Goal: Information Seeking & Learning: Learn about a topic

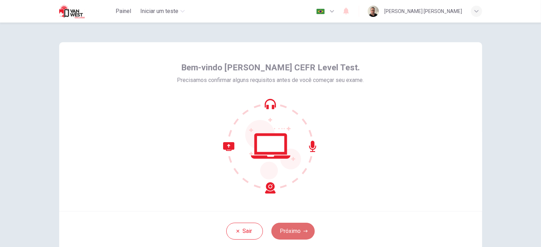
click at [289, 234] on button "Próximo" at bounding box center [292, 231] width 43 height 17
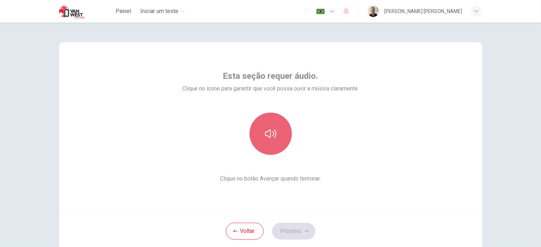
click at [268, 143] on button "button" at bounding box center [271, 134] width 42 height 42
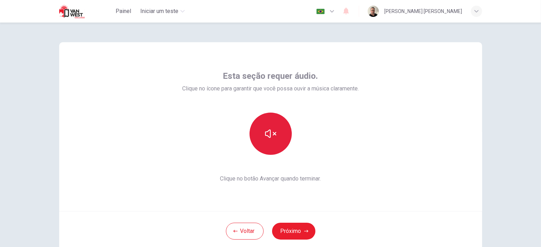
click at [268, 143] on button "button" at bounding box center [271, 134] width 42 height 42
click at [270, 133] on icon "button" at bounding box center [270, 133] width 11 height 11
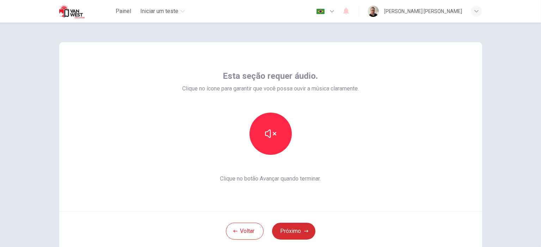
click at [308, 233] on button "Próximo" at bounding box center [293, 231] width 43 height 17
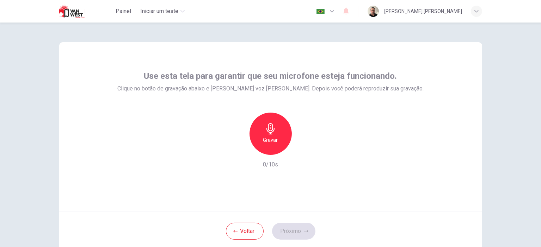
click at [269, 141] on h6 "Gravar" at bounding box center [270, 140] width 15 height 8
click at [269, 141] on h6 "Parar" at bounding box center [270, 140] width 12 height 8
click at [302, 154] on div "button" at bounding box center [303, 149] width 11 height 11
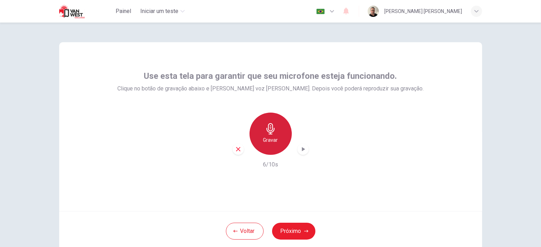
click at [266, 127] on icon "button" at bounding box center [270, 128] width 8 height 11
click at [266, 129] on icon "button" at bounding box center [270, 128] width 8 height 11
click at [302, 153] on icon "button" at bounding box center [303, 149] width 7 height 7
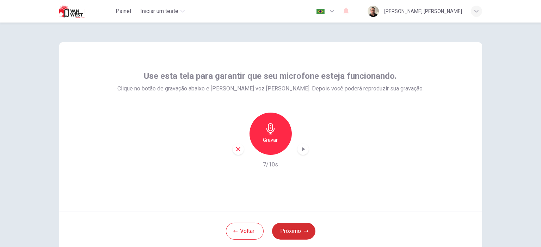
click at [304, 230] on icon "button" at bounding box center [306, 231] width 4 height 4
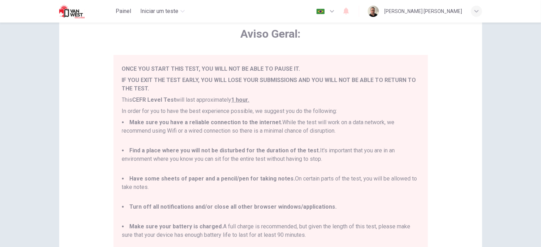
scroll to position [144, 0]
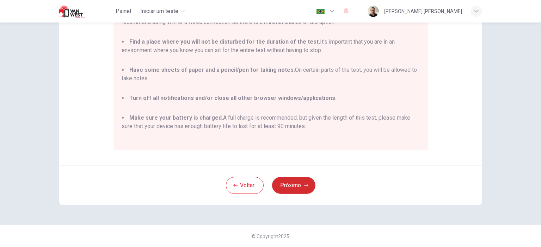
click at [290, 184] on button "Próximo" at bounding box center [293, 185] width 43 height 17
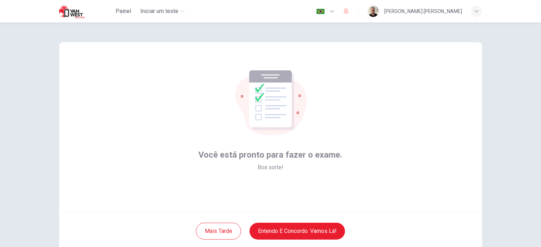
scroll to position [46, 0]
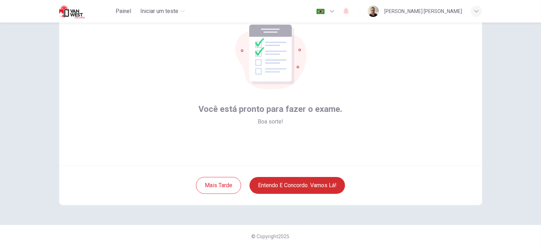
click at [304, 187] on button "Entendo e concordo. Vamos lá!" at bounding box center [298, 185] width 96 height 17
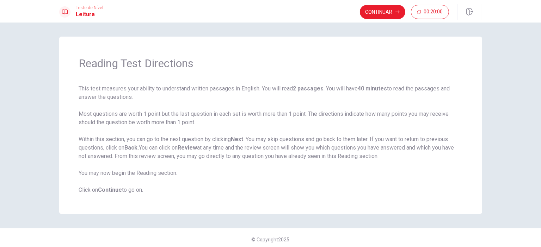
scroll to position [3, 0]
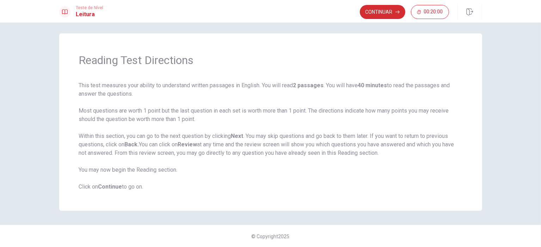
click at [373, 11] on button "Continuar" at bounding box center [382, 12] width 45 height 14
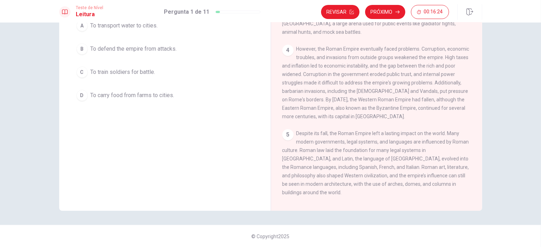
scroll to position [0, 0]
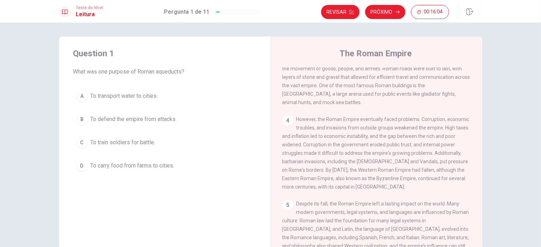
click at [114, 97] on span "To transport water to cities." at bounding box center [124, 96] width 67 height 8
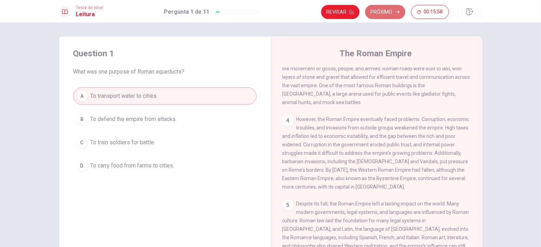
click at [382, 15] on button "Próximo" at bounding box center [385, 12] width 40 height 14
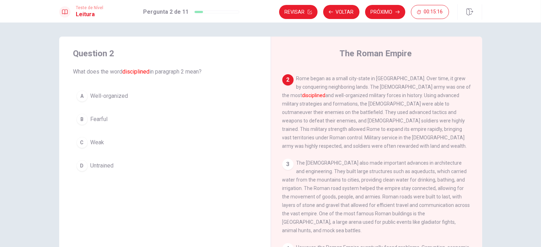
click at [117, 94] on span "Well-organized" at bounding box center [110, 96] width 38 height 8
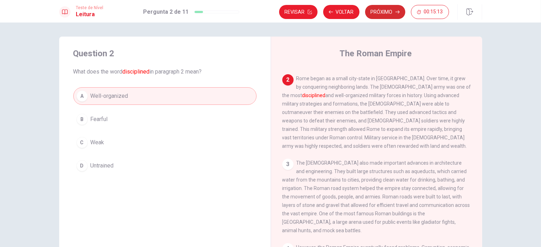
click at [392, 17] on button "Próximo" at bounding box center [385, 12] width 40 height 14
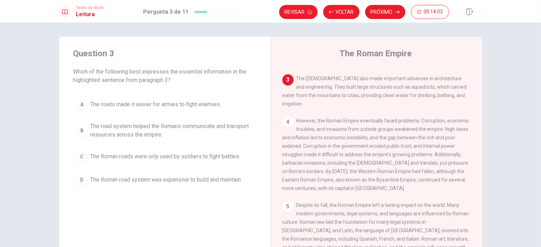
scroll to position [119, 0]
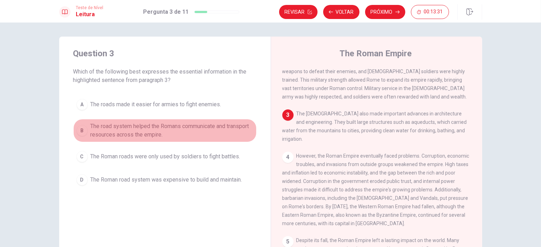
click at [154, 128] on span "The road system helped the Romans communicate and transport resources across th…" at bounding box center [172, 130] width 163 height 17
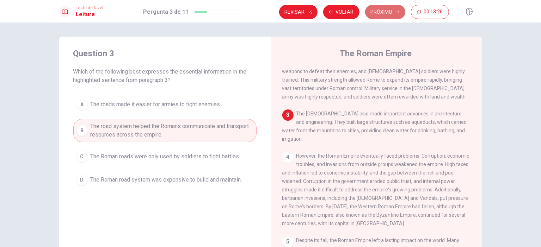
click at [391, 10] on button "Próximo" at bounding box center [385, 12] width 40 height 14
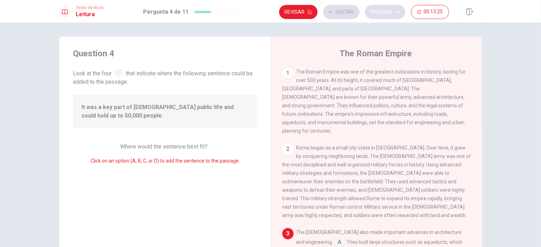
scroll to position [112, 0]
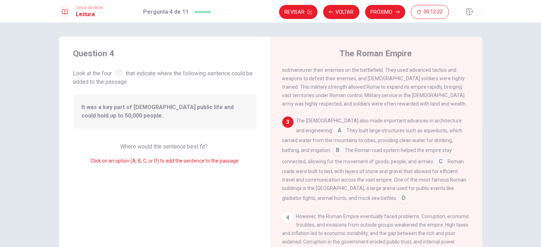
click at [398, 197] on input at bounding box center [403, 199] width 11 height 11
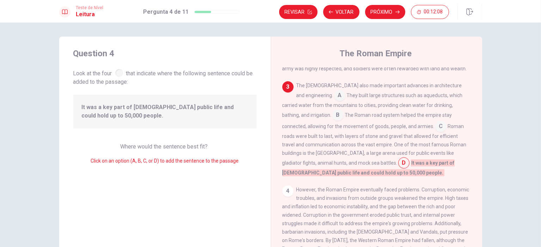
scroll to position [182, 0]
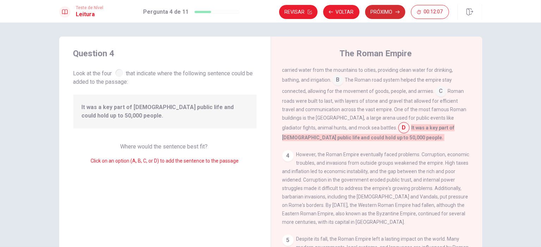
click at [391, 10] on button "Próximo" at bounding box center [385, 12] width 40 height 14
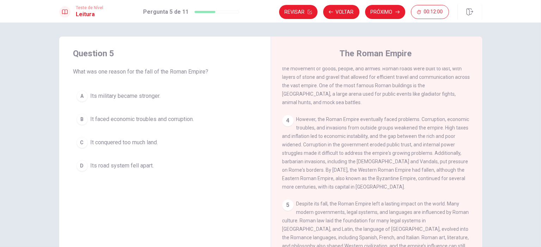
scroll to position [92, 0]
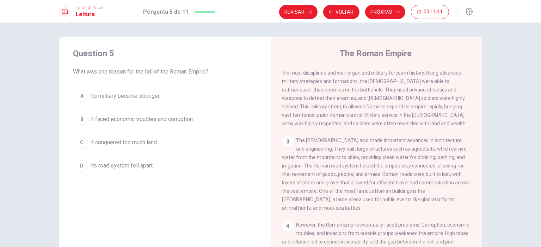
click at [81, 118] on div "B" at bounding box center [81, 119] width 11 height 11
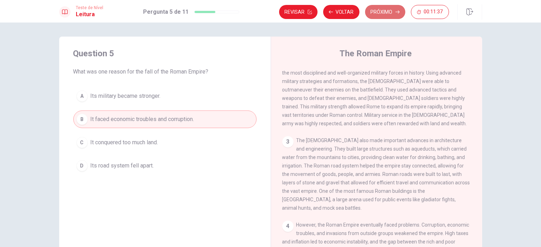
click at [380, 10] on button "Próximo" at bounding box center [385, 12] width 40 height 14
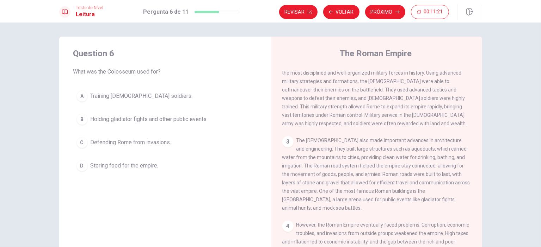
click at [82, 119] on div "B" at bounding box center [81, 119] width 11 height 11
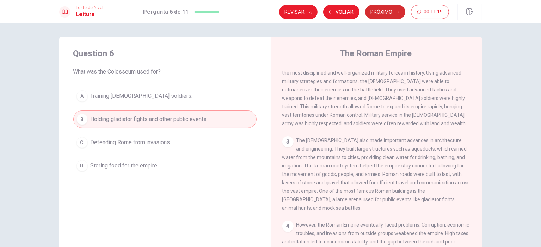
click at [387, 10] on button "Próximo" at bounding box center [385, 12] width 40 height 14
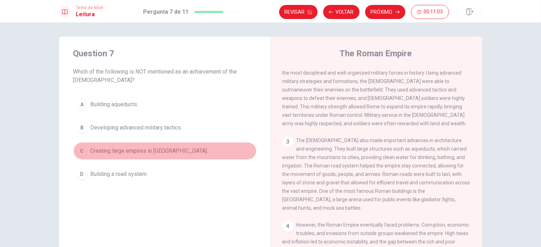
click at [81, 152] on div "C" at bounding box center [81, 151] width 11 height 11
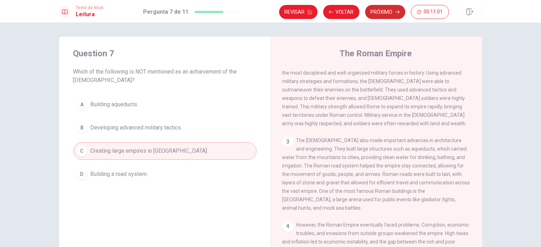
click at [389, 10] on button "Próximo" at bounding box center [385, 12] width 40 height 14
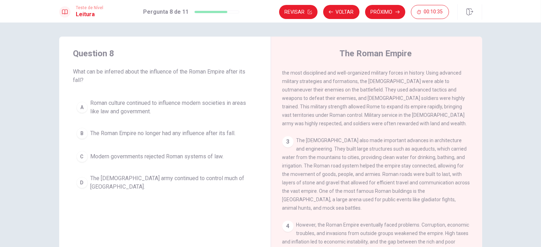
click at [79, 107] on div "A" at bounding box center [81, 107] width 11 height 11
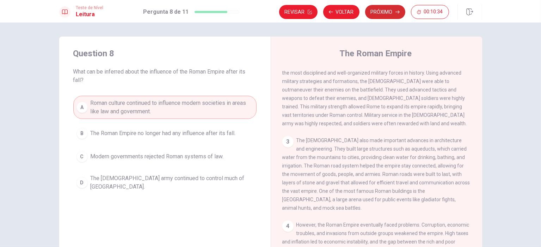
click at [377, 18] on button "Próximo" at bounding box center [385, 12] width 40 height 14
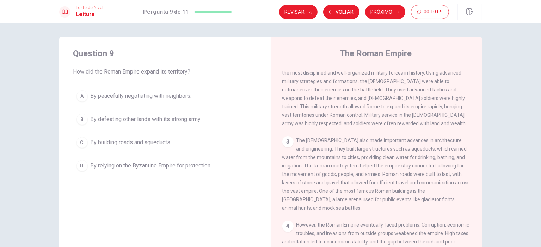
click at [81, 120] on div "B" at bounding box center [81, 119] width 11 height 11
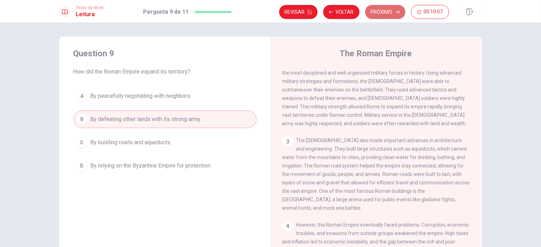
click at [382, 12] on button "Próximo" at bounding box center [385, 12] width 40 height 14
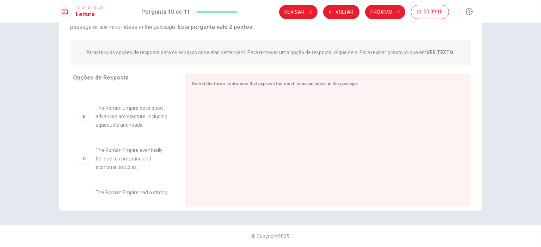
scroll to position [33, 0]
click at [109, 165] on span "The Roman Empire eventually fell due to corruption and economic troubles." at bounding box center [132, 157] width 73 height 25
drag, startPoint x: 109, startPoint y: 165, endPoint x: 229, endPoint y: 116, distance: 130.3
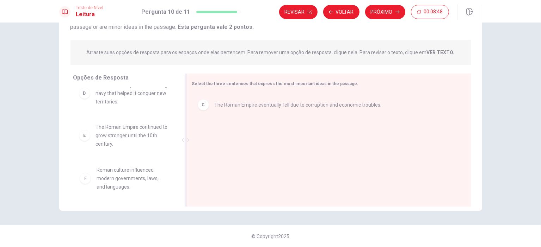
scroll to position [106, 0]
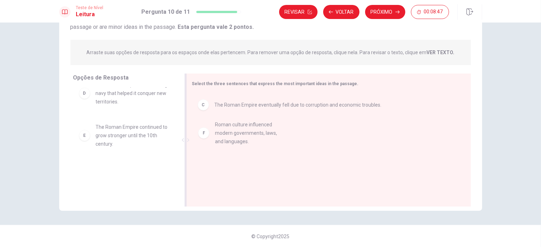
drag, startPoint x: 128, startPoint y: 176, endPoint x: 254, endPoint y: 128, distance: 134.8
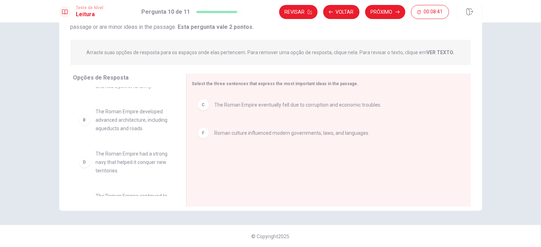
scroll to position [0, 0]
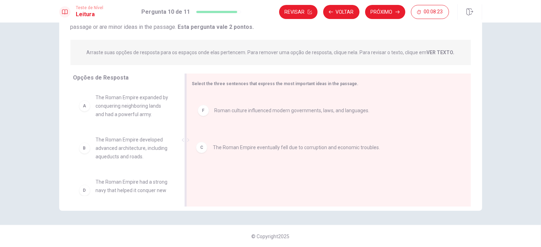
drag, startPoint x: 257, startPoint y: 106, endPoint x: 257, endPoint y: 151, distance: 44.4
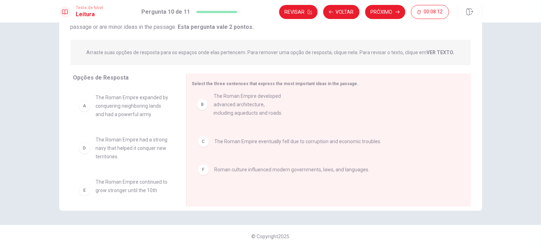
drag, startPoint x: 130, startPoint y: 161, endPoint x: 252, endPoint y: 107, distance: 134.1
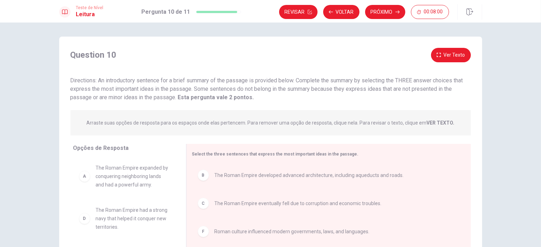
scroll to position [71, 0]
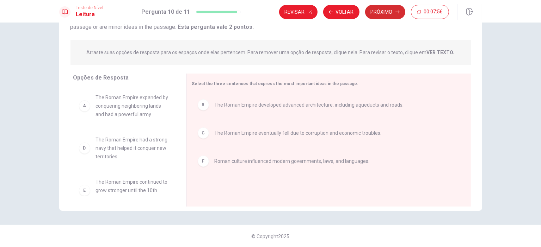
click at [390, 13] on button "Próximo" at bounding box center [385, 12] width 40 height 14
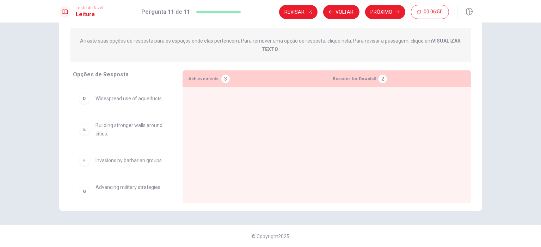
scroll to position [52, 0]
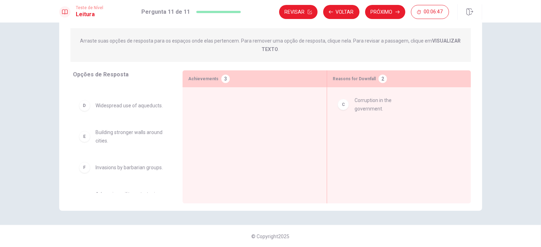
drag, startPoint x: 114, startPoint y: 114, endPoint x: 380, endPoint y: 104, distance: 267.0
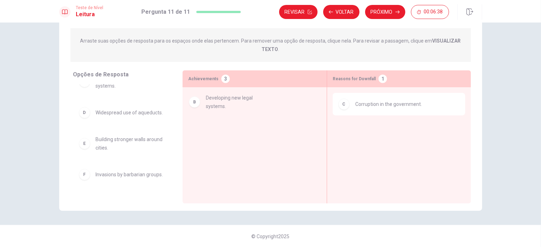
drag, startPoint x: 115, startPoint y: 115, endPoint x: 230, endPoint y: 102, distance: 116.4
click at [230, 102] on div at bounding box center [254, 134] width 133 height 83
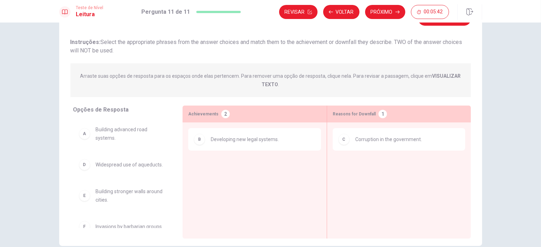
scroll to position [55, 0]
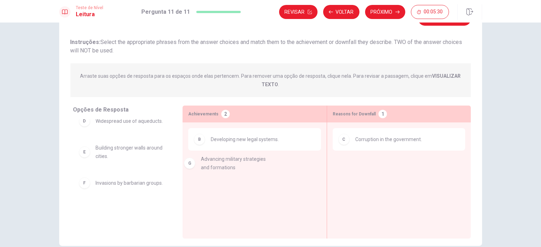
drag, startPoint x: 126, startPoint y: 214, endPoint x: 234, endPoint y: 162, distance: 120.1
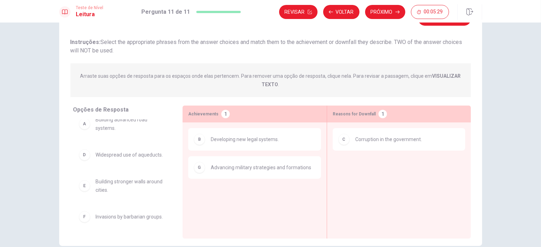
scroll to position [21, 0]
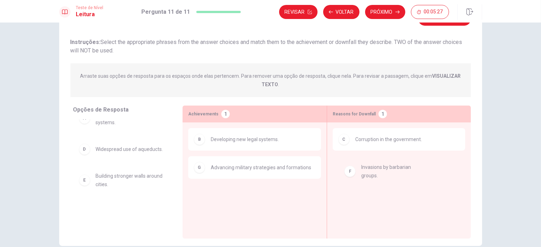
drag, startPoint x: 110, startPoint y: 215, endPoint x: 379, endPoint y: 172, distance: 272.8
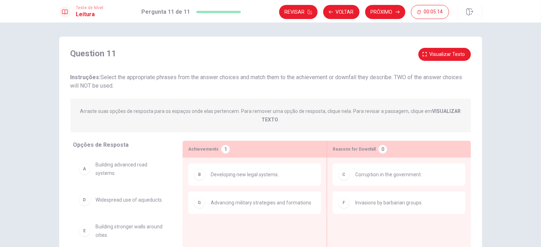
scroll to position [35, 0]
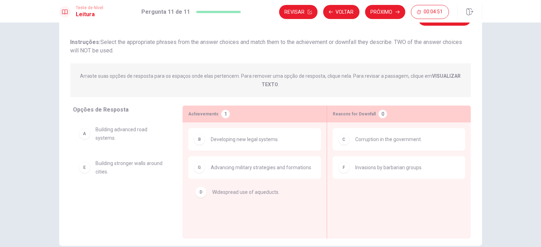
drag, startPoint x: 116, startPoint y: 167, endPoint x: 241, endPoint y: 196, distance: 128.5
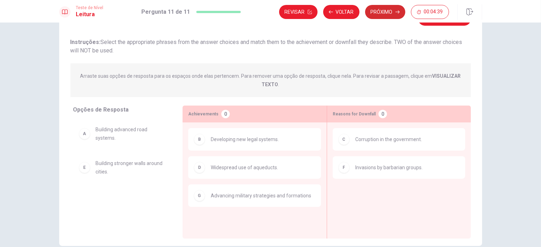
click at [391, 11] on button "Próximo" at bounding box center [385, 12] width 40 height 14
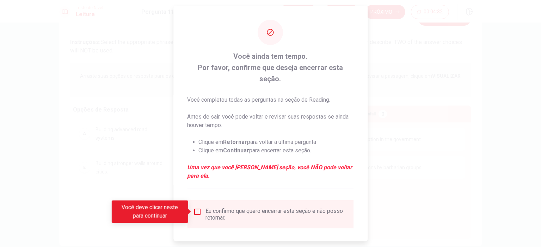
click at [198, 213] on input "Você deve clicar neste para continuar" at bounding box center [197, 212] width 8 height 8
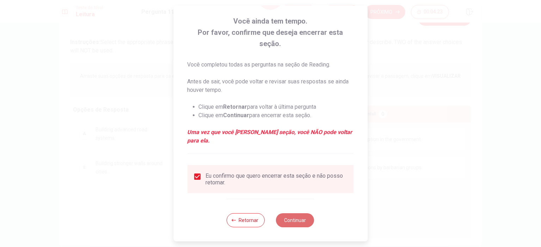
click at [290, 224] on button "Continuar" at bounding box center [295, 221] width 38 height 14
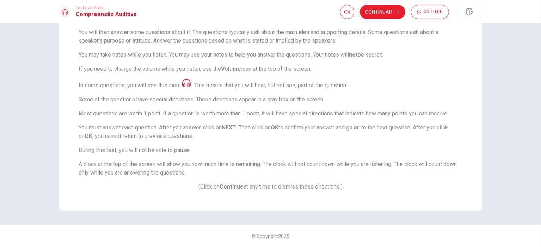
scroll to position [0, 0]
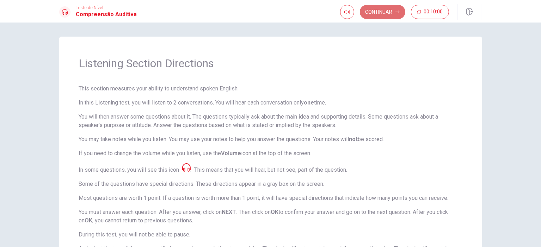
click at [384, 11] on button "Continuar" at bounding box center [382, 12] width 45 height 14
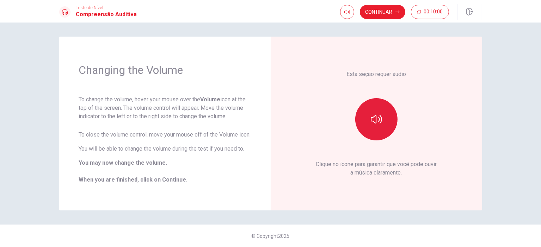
click at [374, 125] on icon "button" at bounding box center [376, 119] width 11 height 11
click at [368, 123] on button "button" at bounding box center [376, 119] width 42 height 42
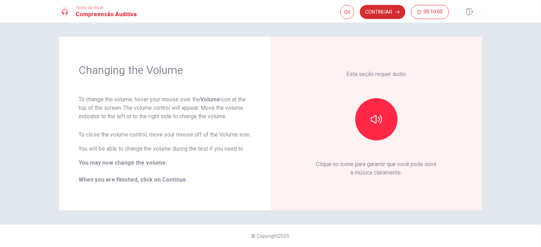
click at [385, 12] on button "Continuar" at bounding box center [382, 12] width 45 height 14
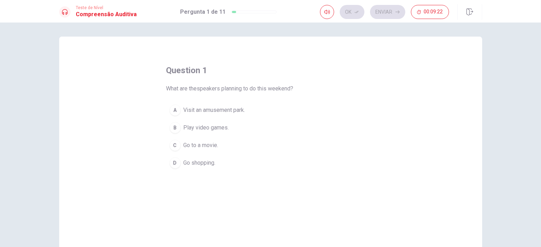
click at [174, 112] on div "A" at bounding box center [175, 110] width 11 height 11
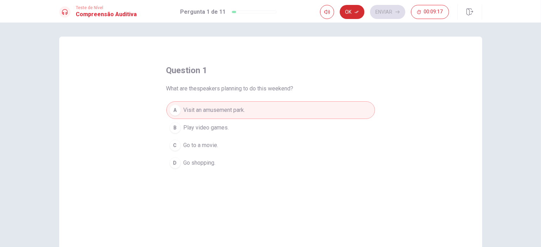
click at [351, 11] on button "Ok" at bounding box center [352, 12] width 25 height 14
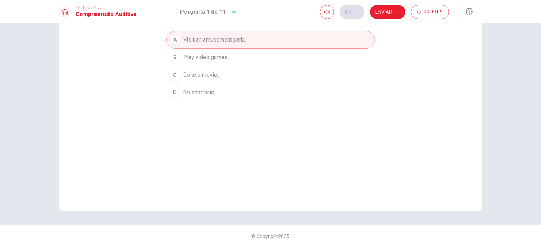
scroll to position [35, 0]
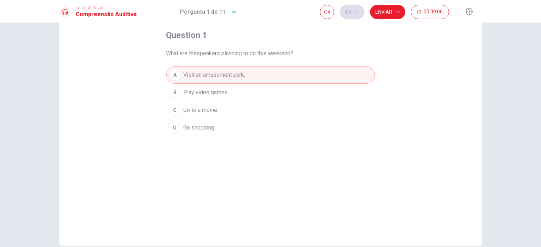
click at [223, 76] on span "Visit an amusement park." at bounding box center [215, 75] width 62 height 8
click at [356, 14] on button "Ok" at bounding box center [352, 12] width 25 height 14
click at [390, 15] on button "Enviar" at bounding box center [387, 12] width 35 height 14
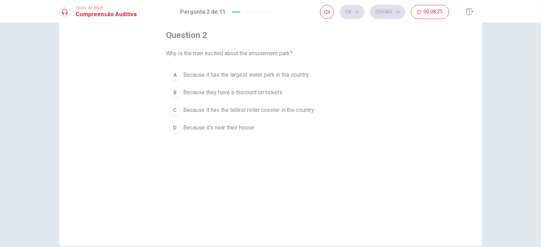
click at [175, 76] on div "A" at bounding box center [175, 74] width 11 height 11
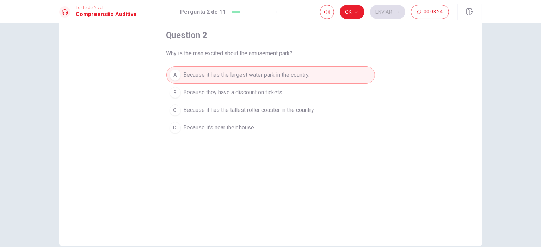
click at [353, 16] on button "Ok" at bounding box center [352, 12] width 25 height 14
click at [380, 14] on button "Enviar" at bounding box center [387, 12] width 35 height 14
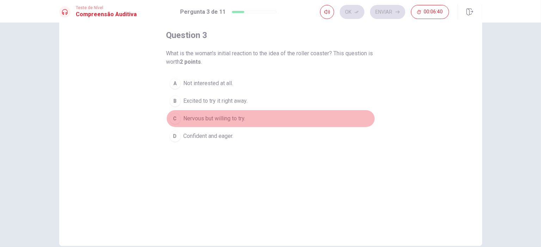
click at [174, 118] on div "C" at bounding box center [175, 118] width 11 height 11
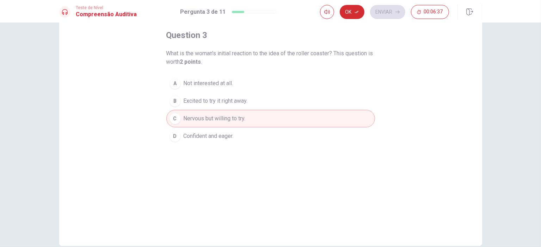
click at [358, 15] on button "Ok" at bounding box center [352, 12] width 25 height 14
click at [380, 10] on button "Enviar" at bounding box center [387, 12] width 35 height 14
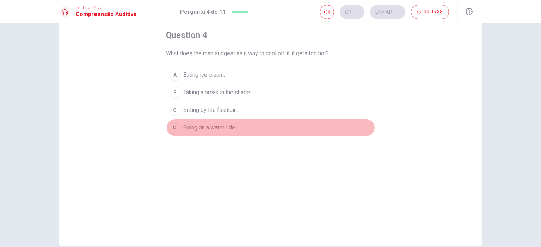
click at [175, 130] on div "D" at bounding box center [175, 127] width 11 height 11
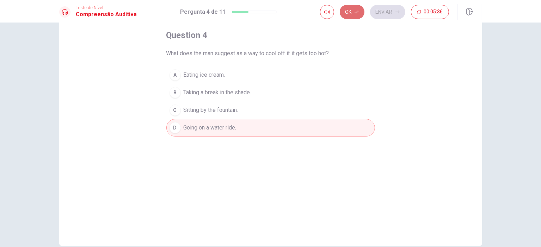
click at [355, 13] on icon "button" at bounding box center [357, 12] width 4 height 2
click at [386, 11] on button "Enviar" at bounding box center [387, 12] width 35 height 14
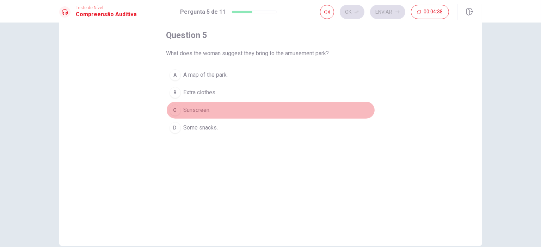
click at [175, 110] on div "C" at bounding box center [175, 110] width 11 height 11
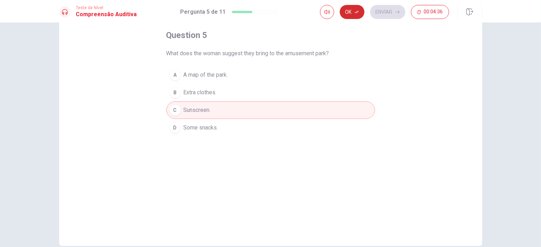
click at [349, 16] on button "Ok" at bounding box center [352, 12] width 25 height 14
click at [390, 10] on button "Enviar" at bounding box center [387, 12] width 35 height 14
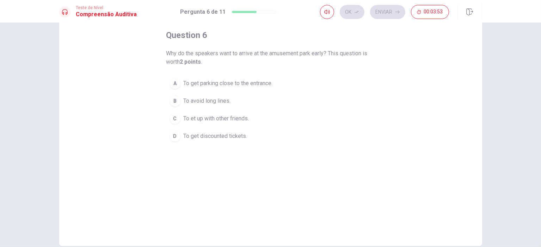
click at [175, 102] on div "B" at bounding box center [175, 101] width 11 height 11
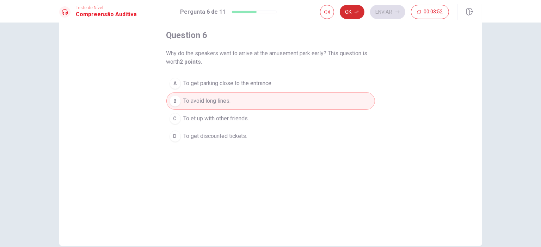
click at [350, 12] on button "Ok" at bounding box center [352, 12] width 25 height 14
click at [387, 11] on button "Enviar" at bounding box center [387, 12] width 35 height 14
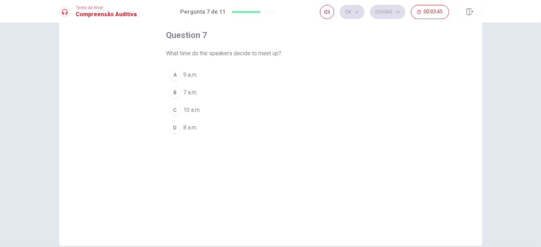
click at [175, 75] on div "A" at bounding box center [175, 74] width 11 height 11
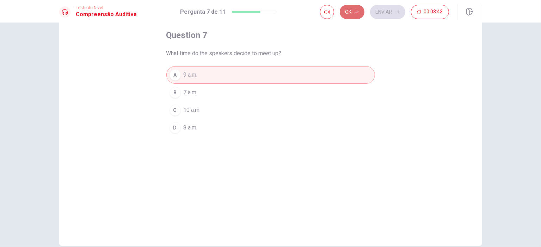
click at [358, 12] on button "Ok" at bounding box center [352, 12] width 25 height 14
click at [378, 16] on button "Enviar" at bounding box center [387, 12] width 35 height 14
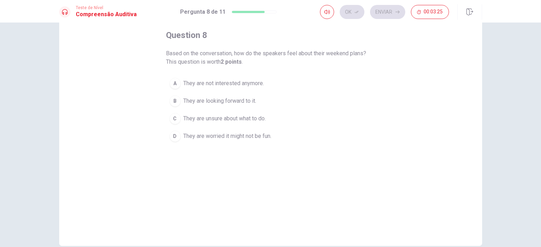
click at [175, 102] on div "B" at bounding box center [175, 101] width 11 height 11
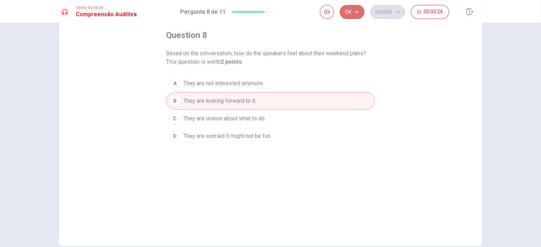
click at [355, 15] on button "Ok" at bounding box center [352, 12] width 25 height 14
click at [386, 13] on button "Enviar" at bounding box center [387, 12] width 35 height 14
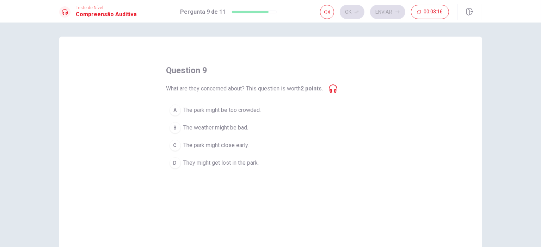
click at [336, 90] on icon at bounding box center [333, 89] width 8 height 8
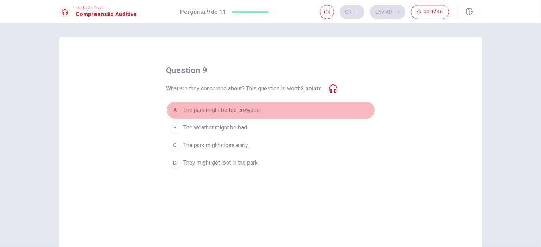
click at [176, 112] on div "A" at bounding box center [175, 110] width 11 height 11
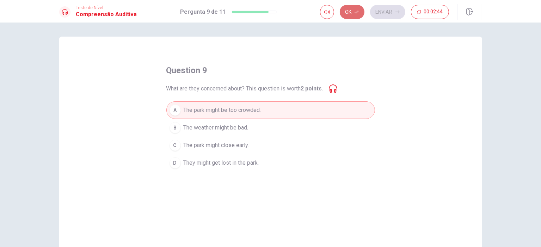
click at [354, 15] on button "Ok" at bounding box center [352, 12] width 25 height 14
click at [383, 13] on button "Enviar" at bounding box center [387, 12] width 35 height 14
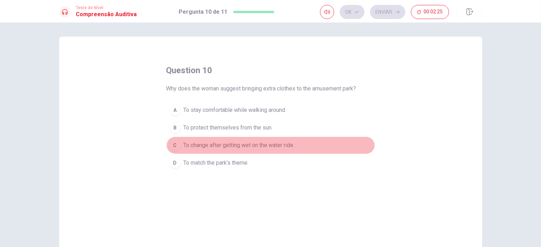
click at [176, 145] on div "C" at bounding box center [175, 145] width 11 height 11
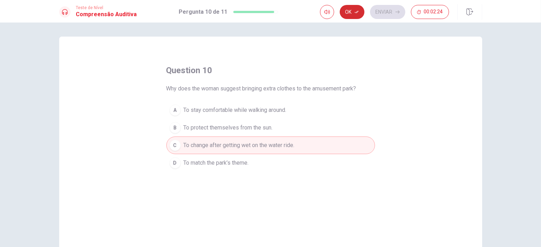
click at [347, 14] on button "Ok" at bounding box center [352, 12] width 25 height 14
click at [383, 12] on button "Enviar" at bounding box center [387, 12] width 35 height 14
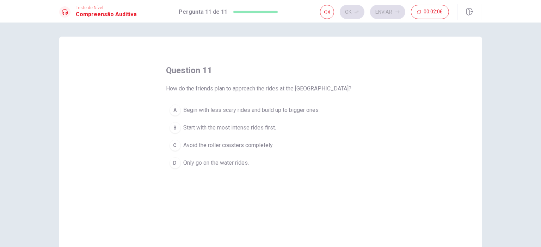
click at [174, 110] on div "A" at bounding box center [175, 110] width 11 height 11
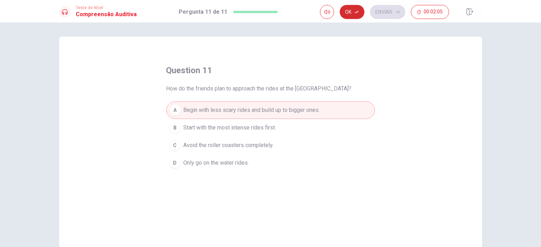
click at [345, 11] on button "Ok" at bounding box center [352, 12] width 25 height 14
click at [390, 12] on button "Enviar" at bounding box center [387, 12] width 35 height 14
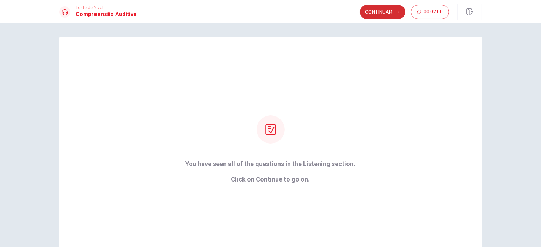
click at [388, 11] on button "Continuar" at bounding box center [382, 12] width 45 height 14
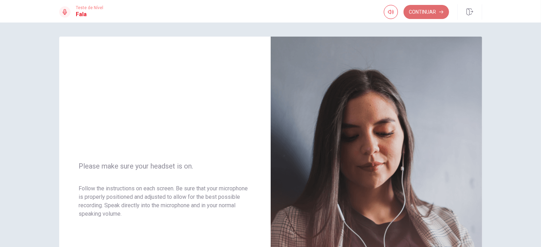
click at [430, 11] on button "Continuar" at bounding box center [426, 12] width 45 height 14
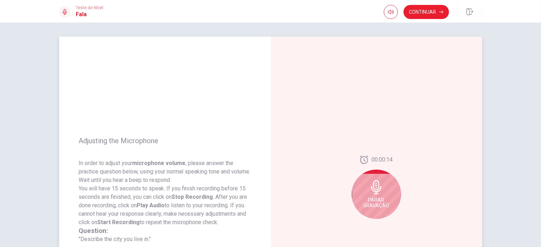
scroll to position [35, 0]
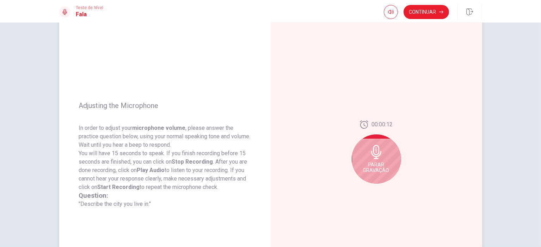
click at [384, 157] on div "Parar Gravação" at bounding box center [376, 159] width 49 height 49
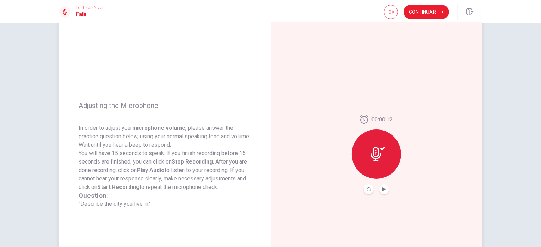
click at [384, 157] on div at bounding box center [376, 154] width 49 height 49
click at [369, 190] on button "Record Again" at bounding box center [369, 190] width 10 height 10
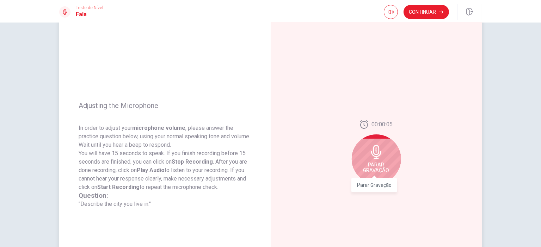
click at [382, 164] on span "Parar Gravação" at bounding box center [376, 167] width 26 height 11
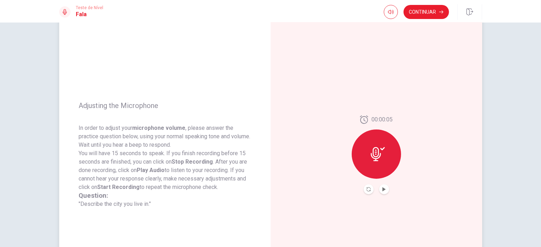
click at [385, 192] on button "Play Audio" at bounding box center [384, 190] width 10 height 10
click at [382, 191] on icon "Pause Audio" at bounding box center [384, 190] width 4 height 4
click at [423, 12] on button "Continuar" at bounding box center [426, 12] width 45 height 14
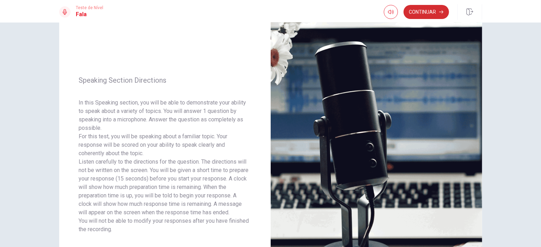
click at [429, 16] on button "Continuar" at bounding box center [426, 12] width 45 height 14
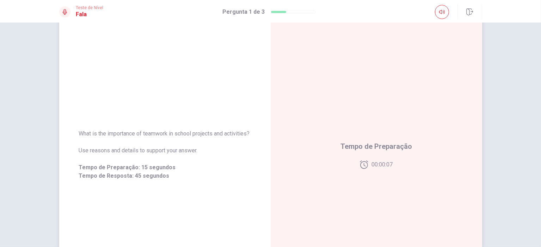
click at [396, 160] on div "Tempo de Preparação 00:00:07" at bounding box center [377, 155] width 72 height 28
click at [132, 172] on span "Tempo de Preparação: 15 segundos" at bounding box center [165, 168] width 172 height 8
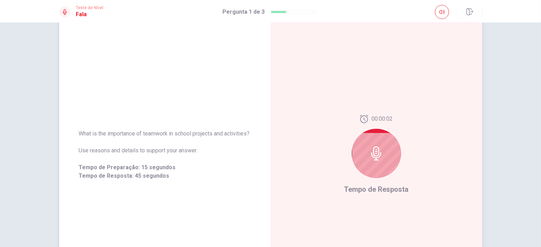
click at [371, 152] on icon at bounding box center [376, 154] width 10 height 14
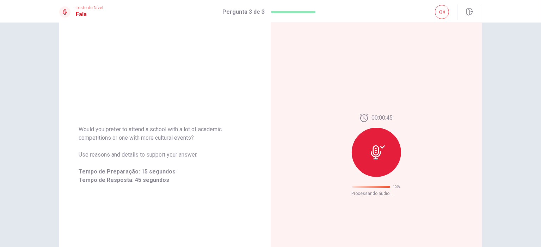
scroll to position [9, 0]
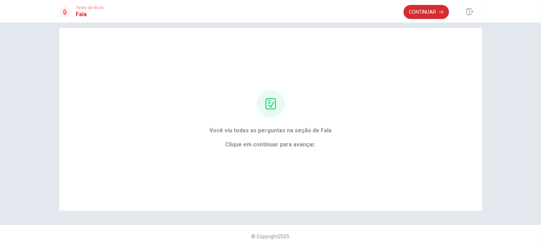
click at [417, 12] on button "Continuar" at bounding box center [426, 12] width 45 height 14
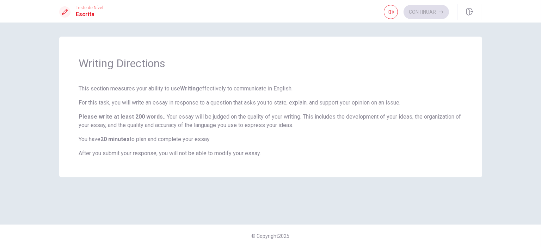
scroll to position [0, 0]
click at [424, 14] on button "Continuar" at bounding box center [426, 12] width 45 height 14
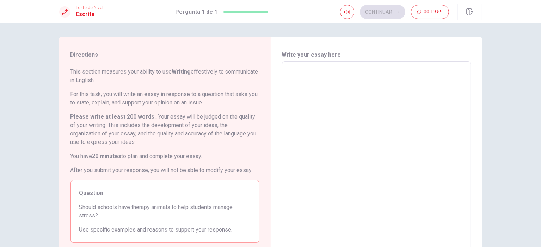
click at [322, 68] on textarea at bounding box center [376, 158] width 179 height 183
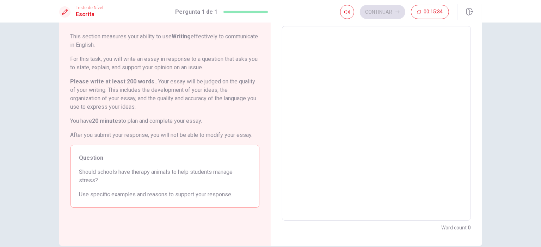
type textarea "S"
type textarea "x"
type textarea "Sc"
type textarea "x"
type textarea "Sch"
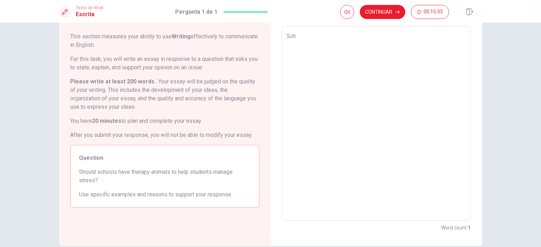
type textarea "x"
type textarea "Scho"
type textarea "x"
type textarea "Schoo"
type textarea "x"
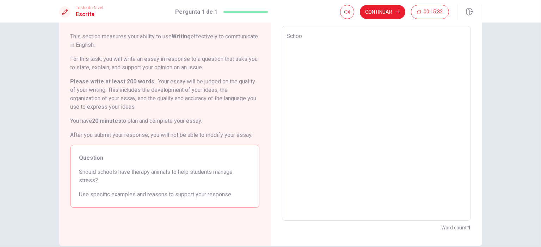
type textarea "School"
type textarea "x"
type textarea "Schools"
type textarea "x"
type textarea "Schools"
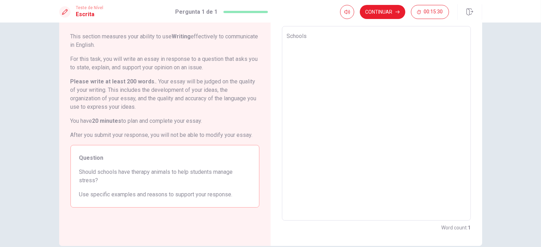
type textarea "x"
type textarea "Schools c"
type textarea "x"
type textarea "Schools ca"
type textarea "x"
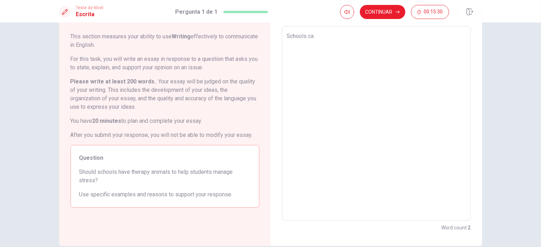
type textarea "Schools can"
type textarea "x"
type textarea "Schools can"
type textarea "x"
type textarea "Schools can e"
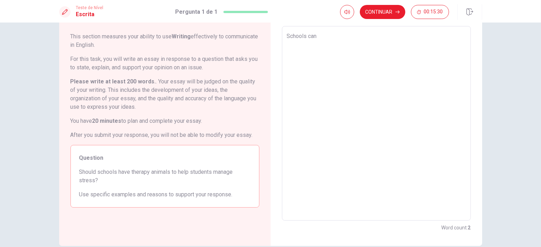
type textarea "x"
type textarea "Schools can ev"
type textarea "x"
type textarea "Schools can eve"
type textarea "x"
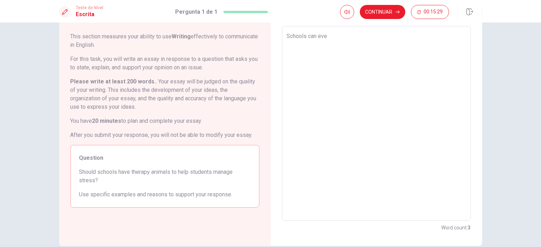
type textarea "Schools can evev"
type textarea "x"
type textarea "Schools can evevn"
type textarea "x"
type textarea "Schools can evevn"
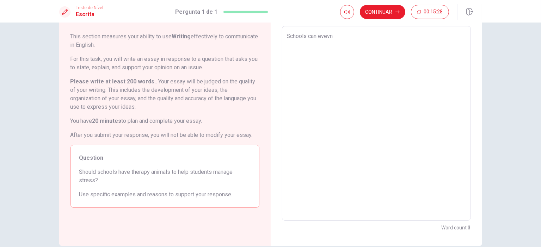
type textarea "x"
type textarea "Schools can evevn h"
type textarea "x"
type textarea "Schools can evevn ha"
type textarea "x"
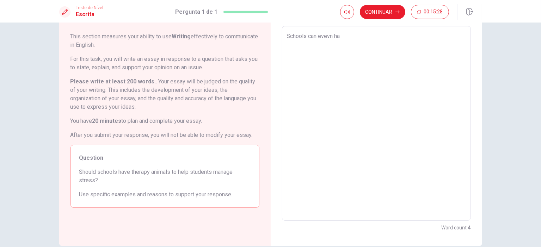
type textarea "Schools can evevn hav"
type textarea "x"
type textarea "Schools can evevn have"
type textarea "x"
type textarea "Schools can evevn have"
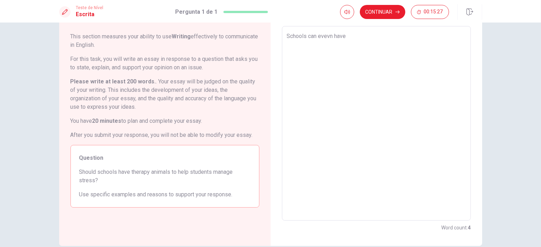
type textarea "x"
type textarea "Schools can evevn have a"
type textarea "x"
type textarea "Schools can evevn have an"
type textarea "x"
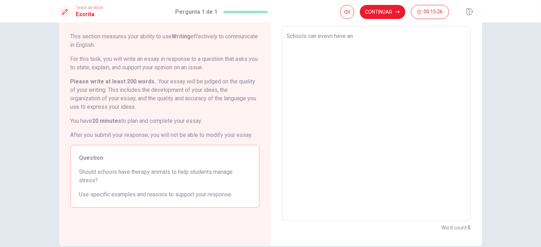
type textarea "Schools can evevn have ani"
type textarea "x"
type textarea "Schools can evevn have anim"
type textarea "x"
type textarea "Schools can evevn have anima"
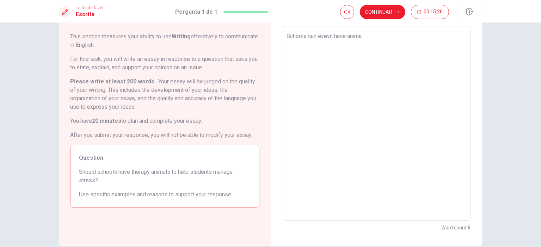
type textarea "x"
type textarea "Schools can evevn have animal"
type textarea "x"
type textarea "Schools can evevn have animals"
type textarea "x"
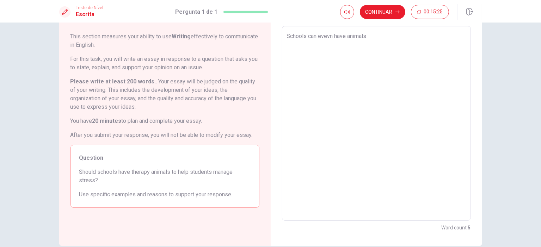
type textarea "Schools can evevn have animals"
type textarea "x"
type textarea "Schools can evevn have animals t"
type textarea "x"
type textarea "Schools can evevn have animals to"
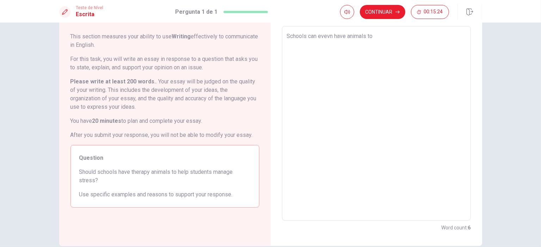
type textarea "x"
type textarea "Schools can evevn have animals to"
type textarea "x"
type textarea "Schools can evevn have animals to h"
type textarea "x"
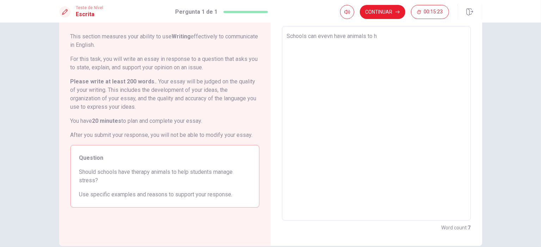
type textarea "Schools can evevn have animals to he"
type textarea "x"
type textarea "Schools can evevn have animals to hel"
type textarea "x"
type textarea "Schools can evevn have animals to help"
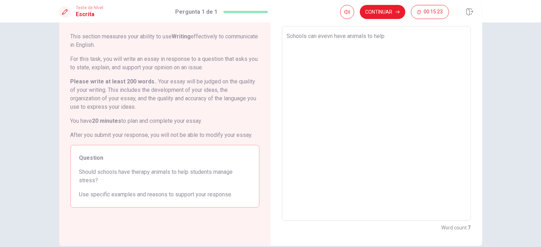
type textarea "x"
type textarea "Schools can evevn have animals to help"
type textarea "x"
type textarea "Schools can evevn have animals to help s"
type textarea "x"
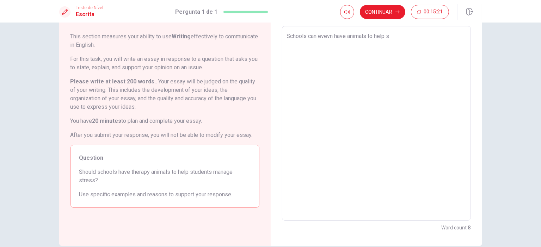
type textarea "Schools can evevn have animals to help st"
type textarea "x"
type textarea "Schools can evevn have animals to help stu"
type textarea "x"
type textarea "Schools can evevn have animals to help stud"
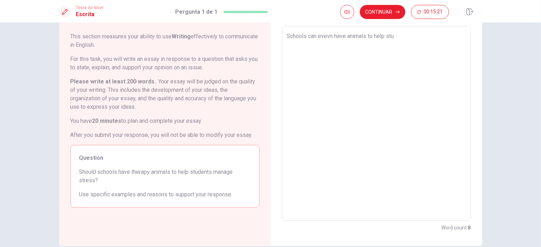
type textarea "x"
type textarea "Schools can evevn have animals to help stude"
type textarea "x"
type textarea "Schools can evevn have animals to help studen"
type textarea "x"
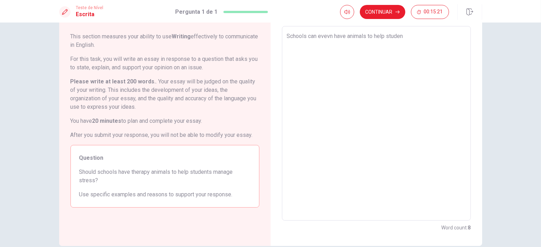
type textarea "Schools can evevn have animals to help student"
type textarea "x"
type textarea "Schools can evevn have animals to help studente"
type textarea "x"
type textarea "Schools can evevn have animals to help studentes"
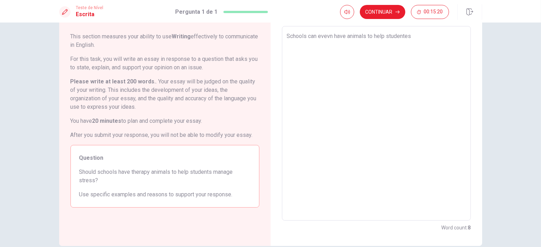
type textarea "x"
type textarea "Schools can evevn have animals to help studentes."
type textarea "x"
type textarea "Schools can evevn have animals to help studentes."
type textarea "x"
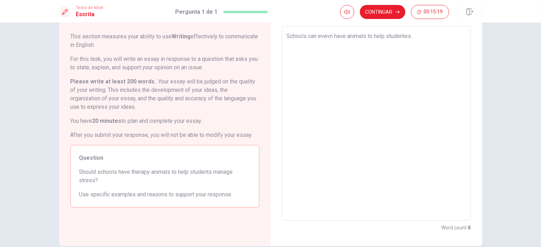
type textarea "Schools can evevn have animals to help studentes. j"
type textarea "x"
type textarea "Schools can evevn have animals to help studentes. ju"
type textarea "x"
type textarea "Schools can evevn have animals to help studentes. jus"
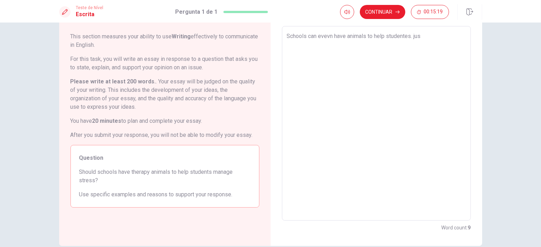
type textarea "x"
type textarea "Schools can evevn have animals to help studentes. just"
type textarea "x"
type textarea "Schools can evevn have animals to help studentes. just"
type textarea "x"
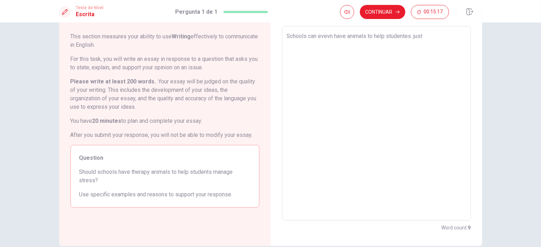
type textarea "Schools can evevn have animals to help studentes. just l"
type textarea "x"
type textarea "Schools can evevn have animals to help studentes. just li"
type textarea "x"
type textarea "Schools can evevn have animals to help studentes. just lik"
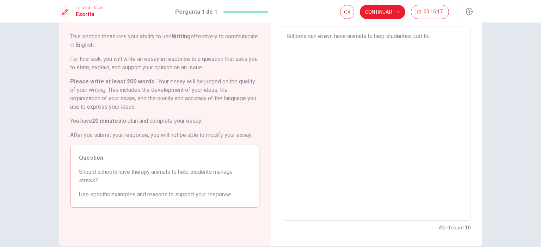
type textarea "x"
type textarea "Schools can evevn have animals to help studentes. just like"
type textarea "x"
type textarea "Schools can evevn have animals to help studentes. just like"
type textarea "x"
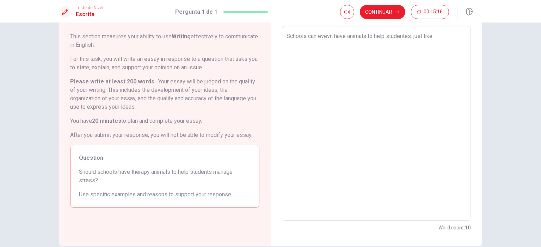
type textarea "Schools can evevn have animals to help studentes. just like c"
type textarea "x"
type textarea "Schools can evevn have animals to help studentes. just like ch"
type textarea "x"
type textarea "Schools can evevn have animals to help studentes. just like chi"
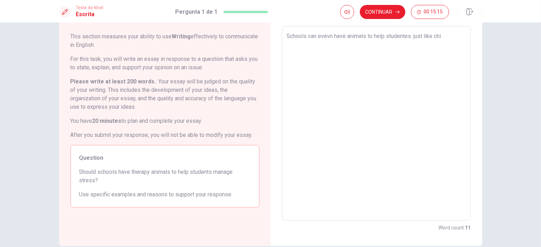
type textarea "x"
type textarea "Schools can evevn have animals to help studentes. just like chil"
type textarea "x"
type textarea "Schools can evevn have animals to help studentes. just like child"
type textarea "x"
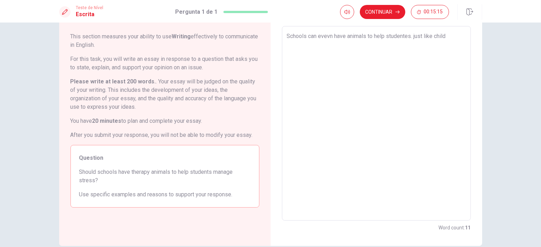
type textarea "Schools can evevn have animals to help studentes. just like childr"
type textarea "x"
type textarea "Schools can evevn have animals to help studentes. just like childre"
type textarea "x"
type textarea "Schools can evevn have animals to help studentes. just like children"
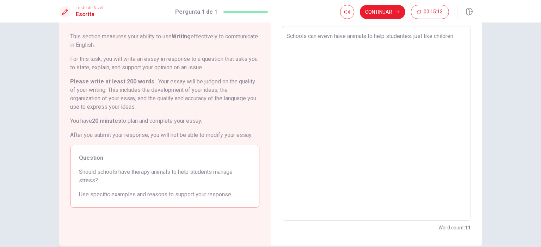
type textarea "x"
type textarea "Schools can evevn have animals to help studentes. just like children"
type textarea "x"
type textarea "Schools can evevn have animals to help studentes. just like children h"
type textarea "x"
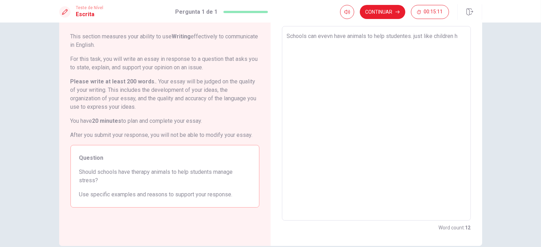
type textarea "Schools can evevn have animals to help studentes. just like children"
type textarea "x"
type textarea "Schools can evevn have animals to help studentes. just like children s"
type textarea "x"
type textarea "Schools can evevn have animals to help studentes. just like children"
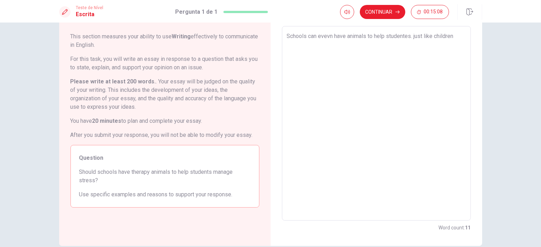
type textarea "x"
type textarea "Schools can evevn have animals to help studentes. just like children h"
type textarea "x"
type textarea "Schools can evevn have animals to help studentes. just like children ho"
type textarea "x"
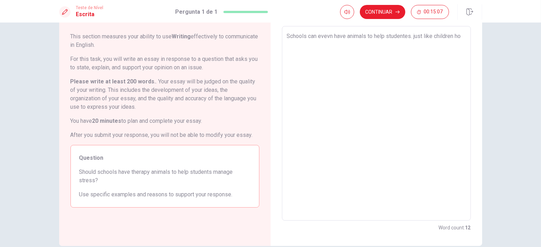
type textarea "Schools can evevn have animals to help studentes. just like children hos"
type textarea "x"
type textarea "Schools can evevn have animals to help studentes. just like children hosp"
type textarea "x"
type textarea "Schools can evevn have animals to help studentes. just like children [PERSON_NA…"
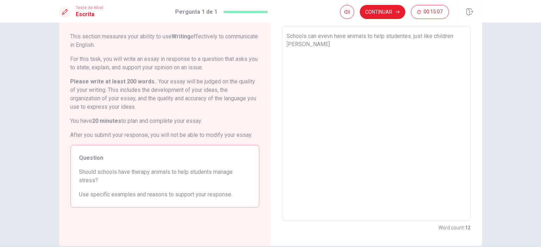
type textarea "x"
type textarea "Schools can evevn have animals to help studentes. just like children hospit"
type textarea "x"
type textarea "Schools can evevn have animals to help studentes. just like children [PERSON_NA…"
type textarea "x"
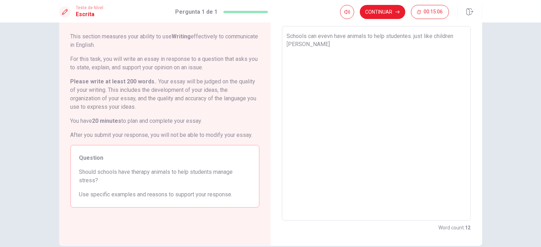
type textarea "Schools can evevn have animals to help studentes. just like [GEOGRAPHIC_DATA]"
type textarea "x"
type textarea "Schools can evevn have animals to help studentes. just like [GEOGRAPHIC_DATA]"
type textarea "x"
type textarea "Schools can evevn have animals to help studentes. just like [GEOGRAPHIC_DATA] a"
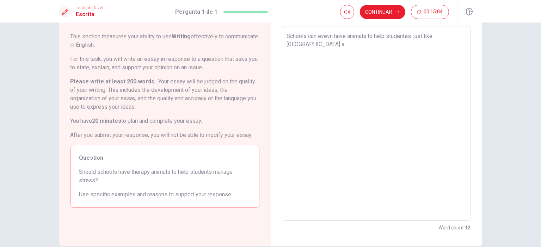
type textarea "x"
type textarea "Schools can evevn have animals to help studentes. just like [GEOGRAPHIC_DATA] al"
type textarea "x"
type textarea "Schools can evevn have animals to help studentes. just like [GEOGRAPHIC_DATA]"
type textarea "x"
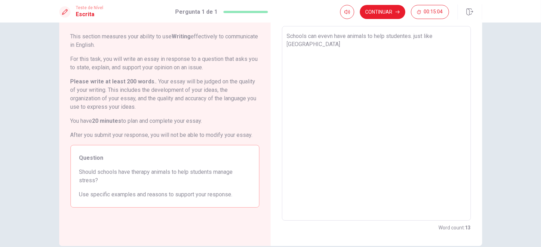
type textarea "Schools can evevn have animals to help studentes. just like children hospital a…"
type textarea "x"
type textarea "Schools can evevn have animals to help studentes. just like children hospital a…"
type textarea "x"
type textarea "Schools can evevn have animals to help studentes. just like children hospital a…"
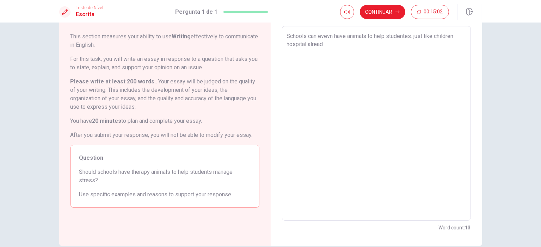
type textarea "x"
type textarea "Schools can evevn have animals to help studentes. just like children hospital a…"
type textarea "x"
type textarea "Schools can evevn have animals to help studentes. just like children hospital a…"
type textarea "x"
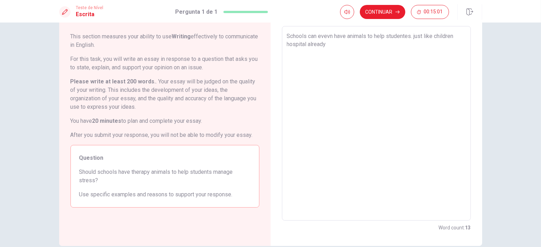
type textarea "Schools can evevn have animals to help studentes. just like children hospital a…"
type textarea "x"
type textarea "Schools can evevn have animals to help studentes. just like children hospital a…"
type textarea "x"
type textarea "Schools can evevn have animals to help studentes. just like [GEOGRAPHIC_DATA] a…"
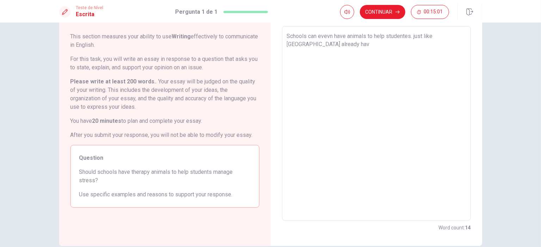
type textarea "x"
type textarea "Schools can evevn have animals to help studentes. just like [GEOGRAPHIC_DATA] a…"
type textarea "x"
type textarea "Schools can evevn have animals to help studentes. just like [GEOGRAPHIC_DATA] a…"
type textarea "x"
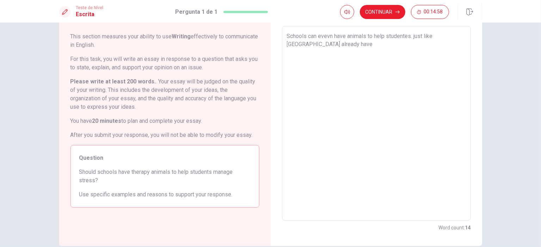
type textarea "Schools can evevn have animals to help studentes. just like children hospital a…"
type textarea "x"
type textarea "Schools can evevn have animals to help studentes. just like children hospital a…"
type textarea "x"
type textarea "Schools can evevn have animals to help studentes. just like children hospital a…"
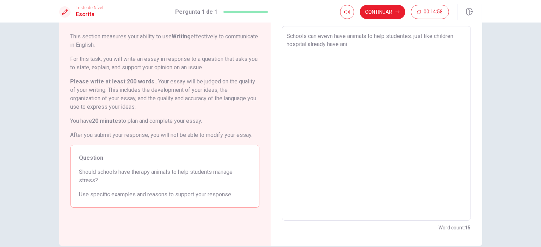
type textarea "x"
type textarea "Schools can evevn have animals to help studentes. just like children hospital a…"
type textarea "x"
type textarea "Schools can evevn have animals to help studentes. just like children hospital a…"
type textarea "x"
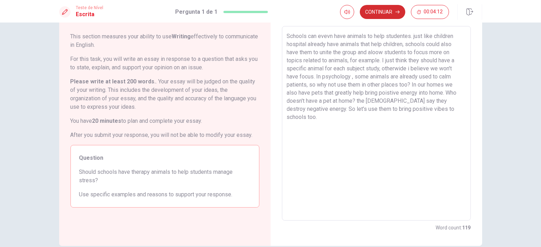
click at [391, 14] on button "Continuar" at bounding box center [382, 12] width 45 height 14
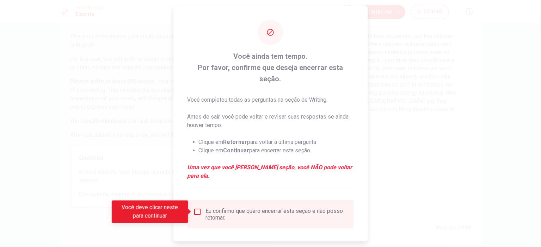
click at [200, 213] on input "Você deve clicar neste para continuar" at bounding box center [197, 212] width 8 height 8
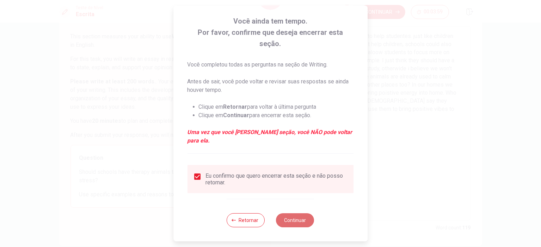
click at [304, 221] on button "Continuar" at bounding box center [295, 221] width 38 height 14
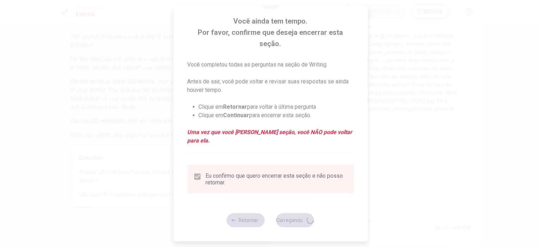
scroll to position [9, 0]
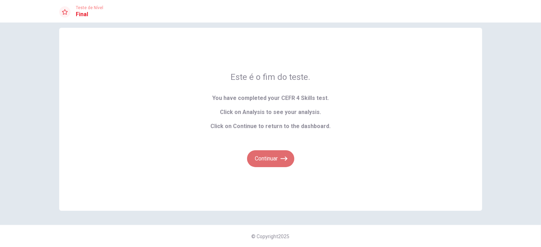
click at [281, 160] on icon "button" at bounding box center [284, 158] width 7 height 7
